Goal: Information Seeking & Learning: Learn about a topic

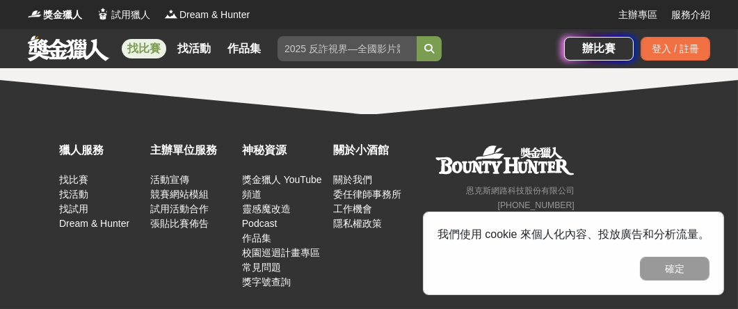
click at [145, 50] on link "找比賽" at bounding box center [144, 48] width 45 height 19
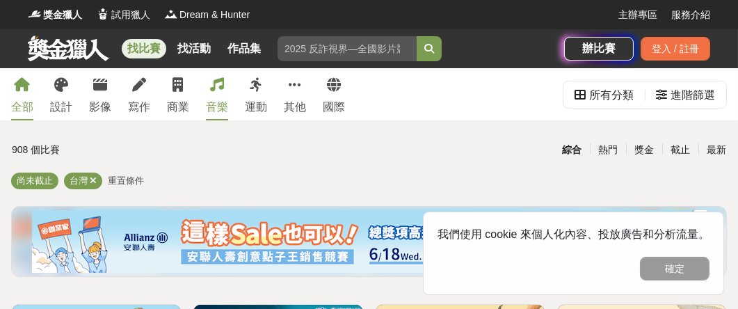
click at [218, 99] on div "音樂" at bounding box center [217, 107] width 22 height 17
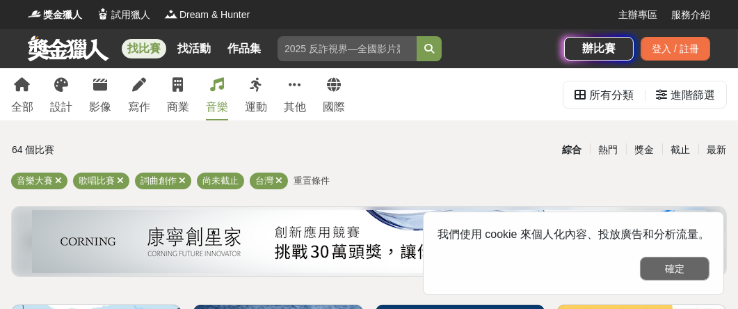
click at [664, 273] on button "確定" at bounding box center [675, 269] width 70 height 24
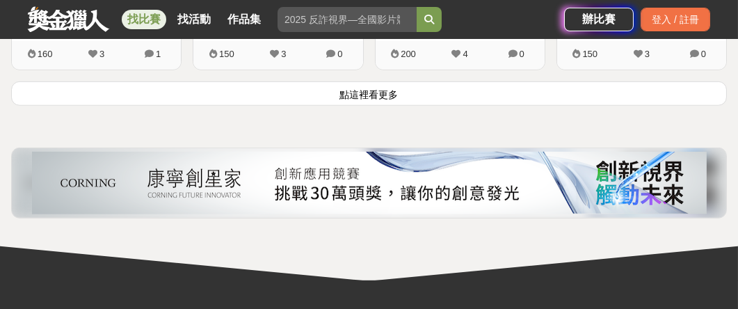
scroll to position [1947, 0]
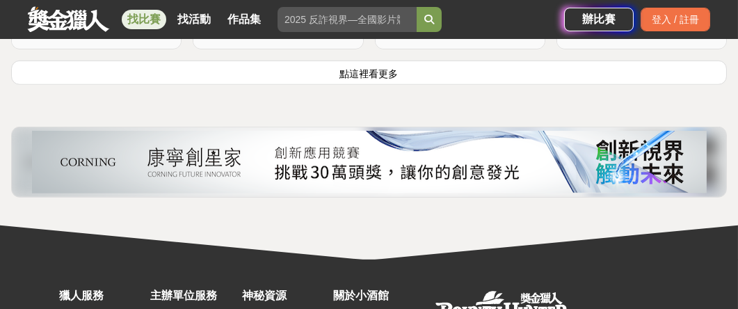
click at [523, 69] on button "點這裡看更多" at bounding box center [369, 73] width 716 height 24
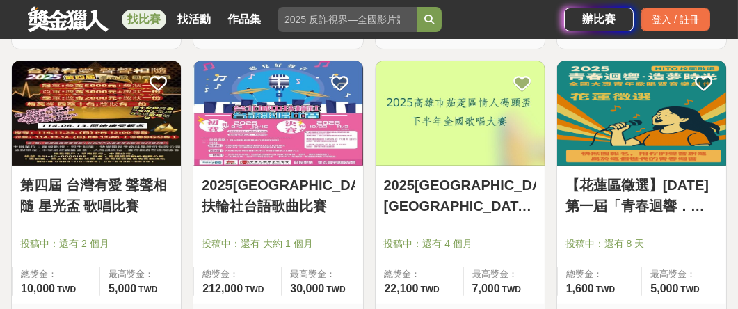
scroll to position [2226, 0]
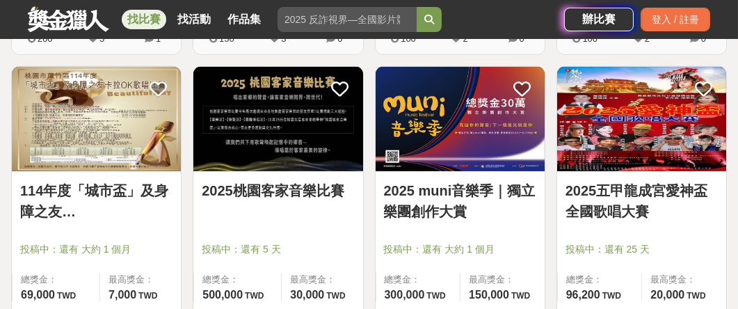
click at [335, 122] on img at bounding box center [277, 119] width 169 height 104
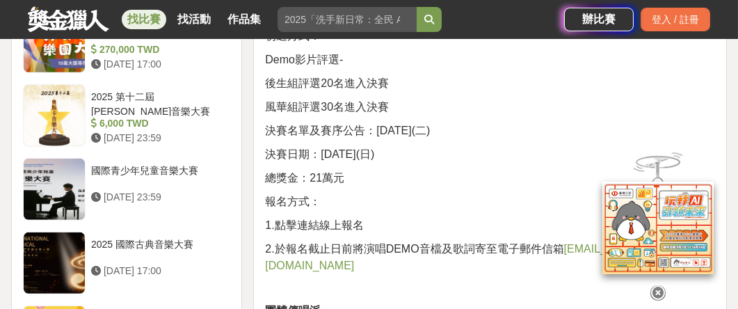
scroll to position [1669, 0]
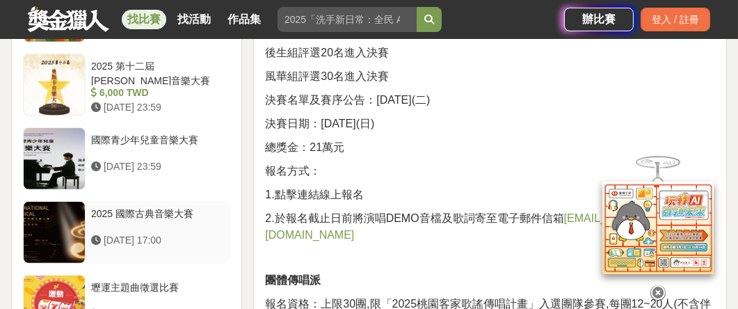
click at [178, 217] on div "2025 國際古典音樂大賽" at bounding box center [158, 220] width 134 height 26
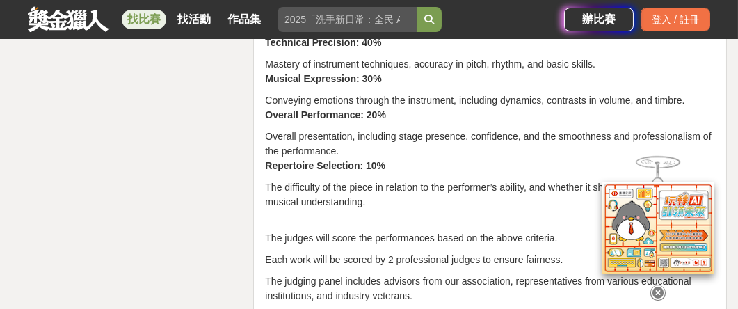
scroll to position [2842, 0]
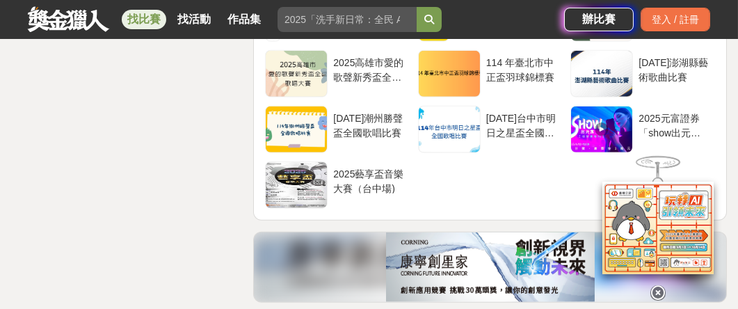
scroll to position [3121, 0]
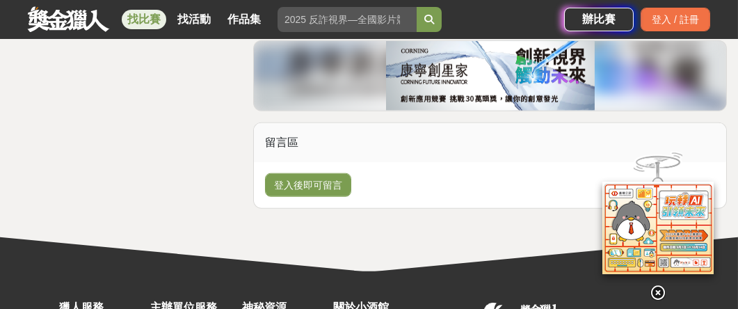
scroll to position [3121, 0]
